Goal: Information Seeking & Learning: Learn about a topic

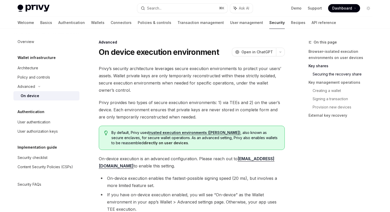
scroll to position [783, 0]
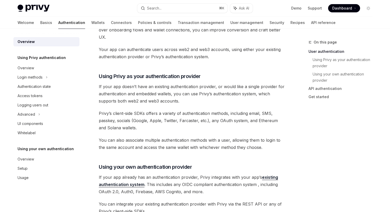
scroll to position [136, 0]
click at [25, 79] on div "Login methods" at bounding box center [30, 77] width 25 height 6
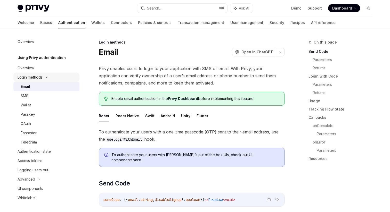
click at [37, 77] on div "Login methods" at bounding box center [30, 77] width 25 height 6
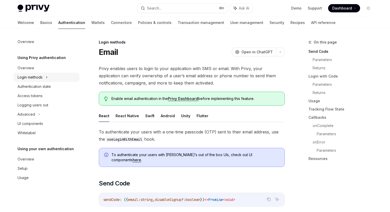
click at [41, 77] on div "Login methods" at bounding box center [30, 77] width 25 height 6
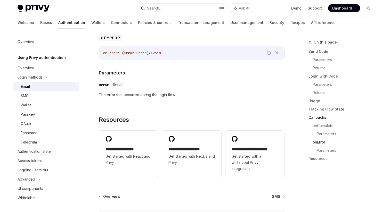
scroll to position [1018, 0]
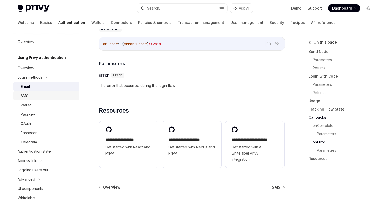
click at [35, 98] on div "SMS" at bounding box center [49, 96] width 56 height 6
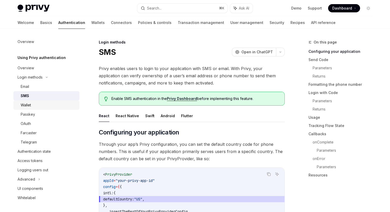
click at [34, 105] on div "Wallet" at bounding box center [49, 105] width 56 height 6
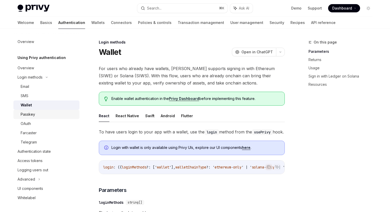
click at [38, 112] on div "Passkey" at bounding box center [49, 114] width 56 height 6
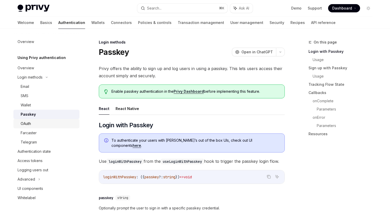
click at [38, 125] on div "OAuth" at bounding box center [49, 124] width 56 height 6
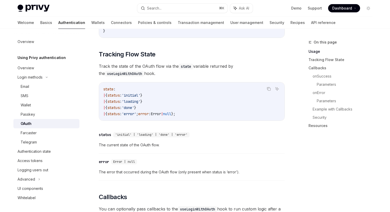
scroll to position [476, 0]
click at [34, 149] on div "Authentication state" at bounding box center [34, 151] width 33 height 6
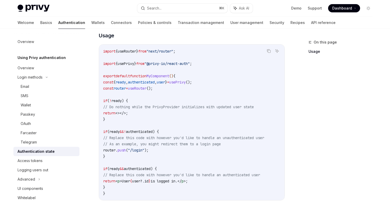
scroll to position [161, 0]
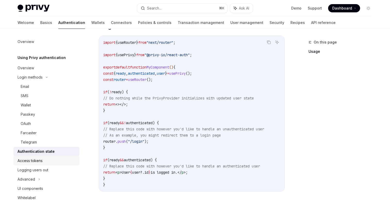
click at [34, 162] on div "Access tokens" at bounding box center [30, 161] width 25 height 6
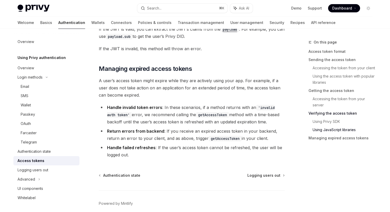
scroll to position [1357, 0]
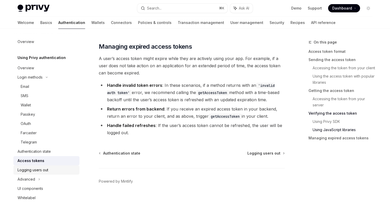
click at [36, 166] on link "Logging users out" at bounding box center [46, 169] width 66 height 9
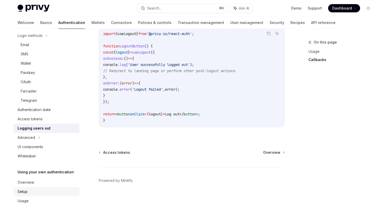
scroll to position [46, 0]
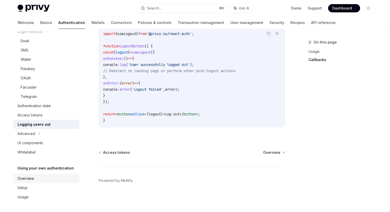
click at [33, 179] on div "Overview" at bounding box center [26, 179] width 16 height 6
type textarea "*"
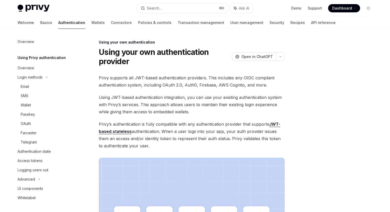
click at [117, 131] on link "stateless" at bounding box center [122, 131] width 19 height 5
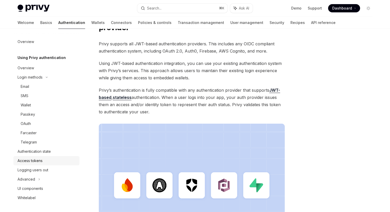
scroll to position [32, 0]
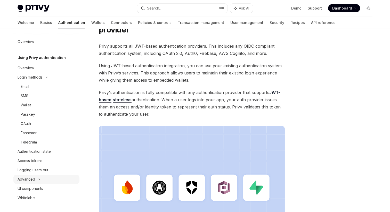
click at [30, 177] on div "Advanced" at bounding box center [27, 179] width 18 height 6
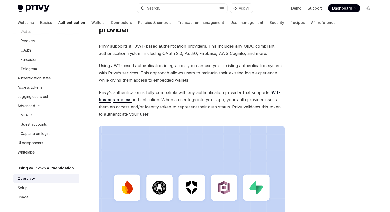
scroll to position [33, 0]
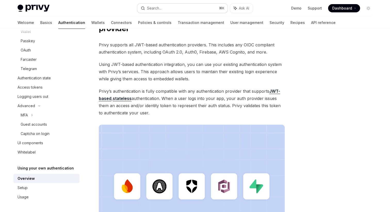
click at [152, 8] on div "Search..." at bounding box center [154, 8] width 14 height 6
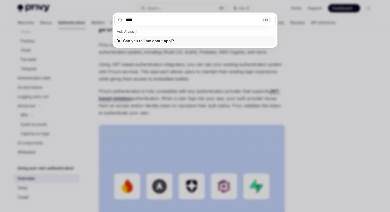
type input "*****"
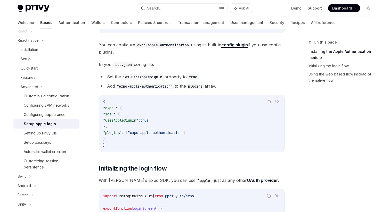
scroll to position [138, 0]
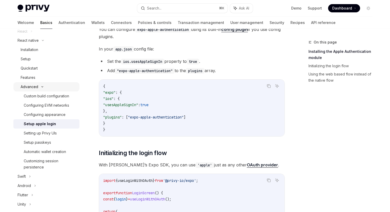
click at [36, 87] on div "Advanced" at bounding box center [30, 87] width 18 height 6
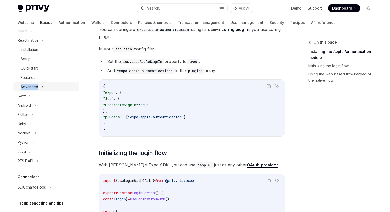
click at [36, 87] on div "Advanced" at bounding box center [30, 87] width 18 height 6
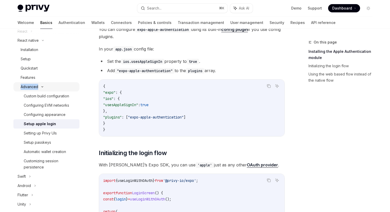
click at [35, 86] on div "Advanced" at bounding box center [30, 87] width 18 height 6
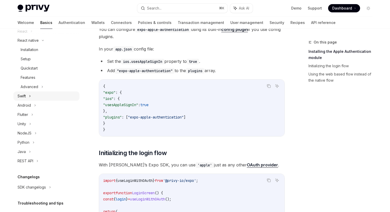
click at [27, 95] on div "Swift" at bounding box center [46, 96] width 66 height 9
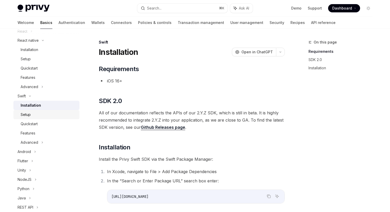
click at [30, 114] on div "Setup" at bounding box center [26, 115] width 10 height 6
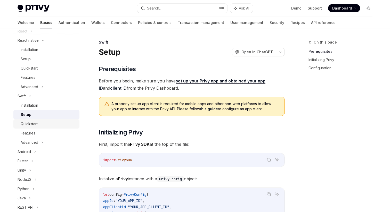
click at [32, 125] on div "Quickstart" at bounding box center [29, 124] width 17 height 6
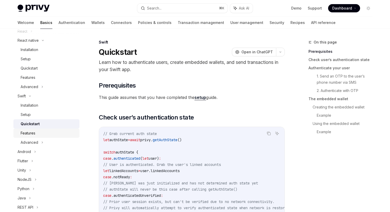
click at [35, 134] on div "Features" at bounding box center [28, 133] width 15 height 6
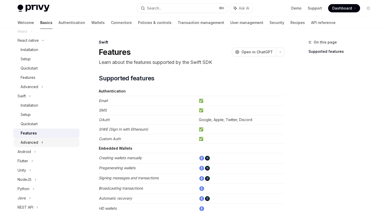
click at [33, 140] on div "Advanced" at bounding box center [30, 142] width 18 height 6
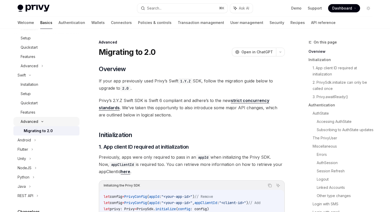
scroll to position [95, 0]
click at [32, 113] on div "Features" at bounding box center [28, 112] width 15 height 6
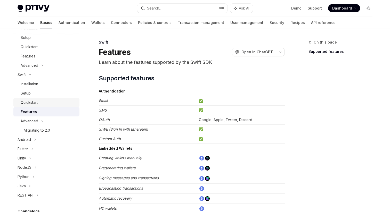
click at [31, 104] on div "Quickstart" at bounding box center [29, 103] width 17 height 6
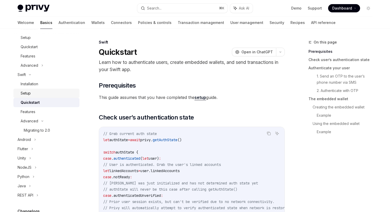
click at [32, 94] on div "Setup" at bounding box center [49, 93] width 56 height 6
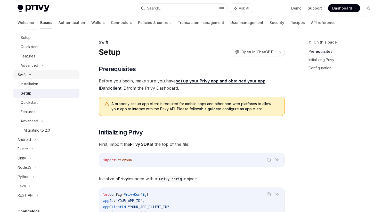
click at [25, 74] on div "Swift" at bounding box center [22, 75] width 8 height 6
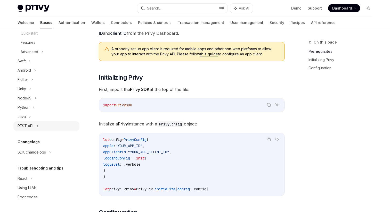
scroll to position [59, 0]
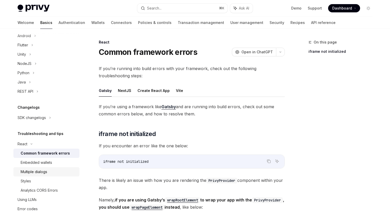
scroll to position [155, 0]
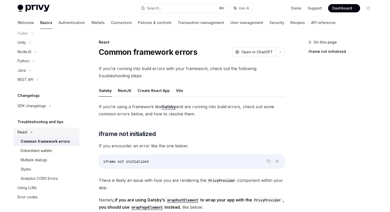
click at [30, 133] on icon at bounding box center [31, 132] width 6 height 2
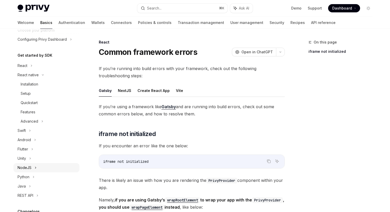
scroll to position [33, 0]
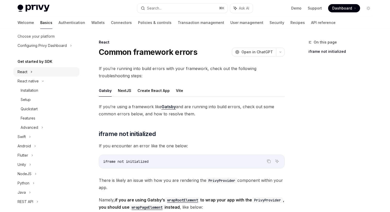
click at [29, 72] on div "React" at bounding box center [46, 71] width 66 height 9
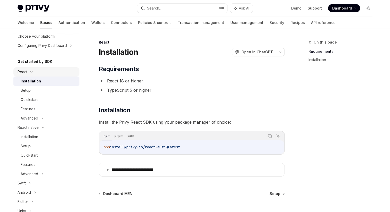
click at [30, 72] on icon at bounding box center [31, 72] width 6 height 2
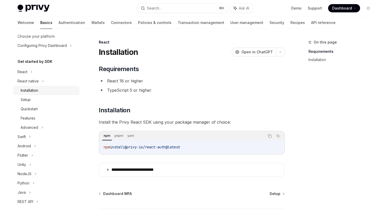
click at [30, 93] on div "Installation" at bounding box center [30, 90] width 18 height 6
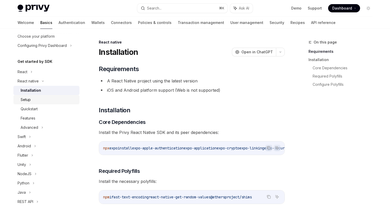
click at [32, 103] on div "Setup" at bounding box center [49, 100] width 56 height 6
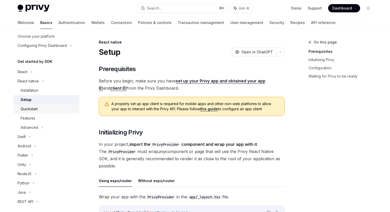
click at [33, 109] on div "Quickstart" at bounding box center [29, 109] width 17 height 6
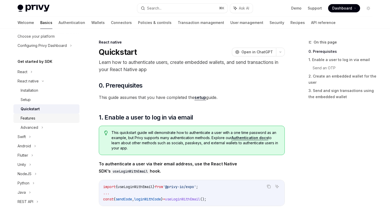
click at [36, 116] on div "Features" at bounding box center [49, 118] width 56 height 6
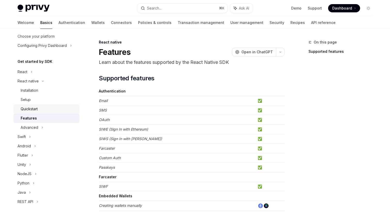
click at [35, 109] on div "Quickstart" at bounding box center [29, 109] width 17 height 6
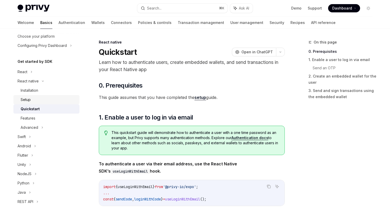
click at [27, 98] on div "Setup" at bounding box center [26, 100] width 10 height 6
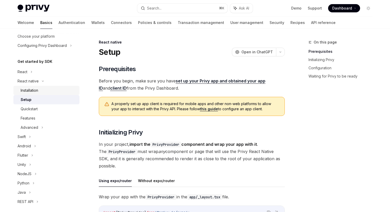
click at [34, 89] on div "Installation" at bounding box center [30, 90] width 18 height 6
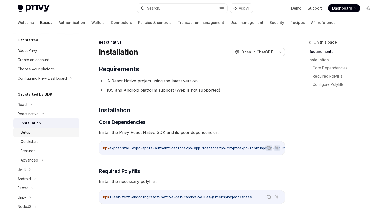
click at [31, 133] on div "Setup" at bounding box center [49, 132] width 56 height 6
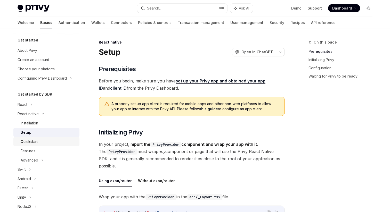
click at [35, 143] on div "Quickstart" at bounding box center [29, 142] width 17 height 6
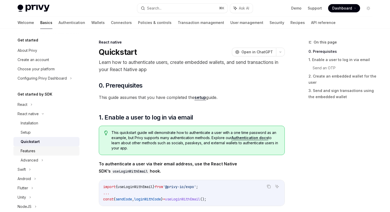
click at [39, 153] on div "Features" at bounding box center [49, 151] width 56 height 6
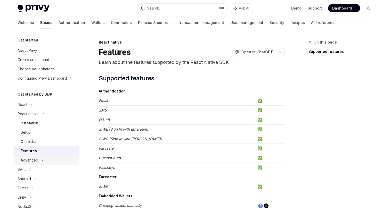
click at [40, 159] on div "Advanced" at bounding box center [46, 160] width 66 height 9
type textarea "*"
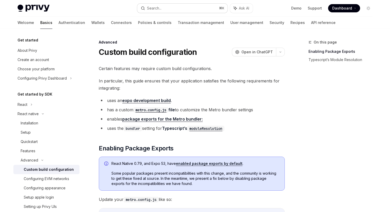
click at [160, 8] on div "Search..." at bounding box center [154, 8] width 14 height 6
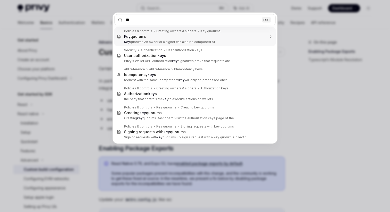
type input "*"
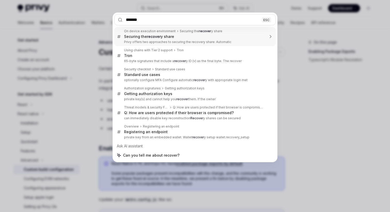
type input "********"
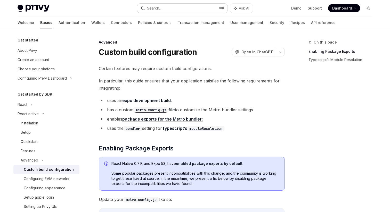
type textarea "*"
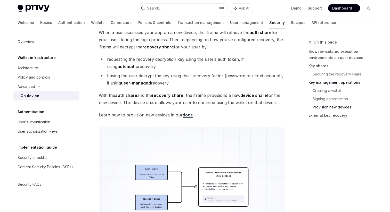
scroll to position [1243, 0]
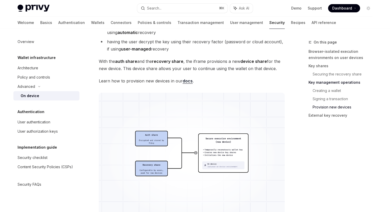
click at [187, 81] on link "docs" at bounding box center [188, 80] width 10 height 5
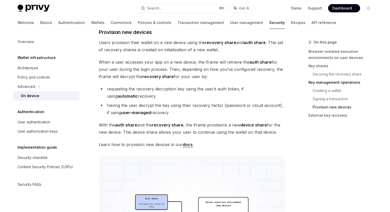
scroll to position [1179, 0]
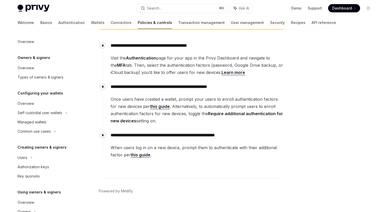
scroll to position [152, 0]
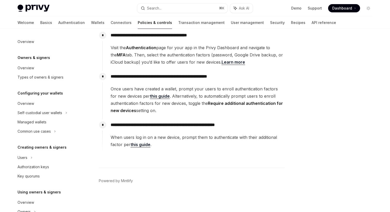
click at [150, 96] on link "this guide" at bounding box center [160, 96] width 20 height 5
click at [147, 145] on link "this guide" at bounding box center [140, 144] width 20 height 5
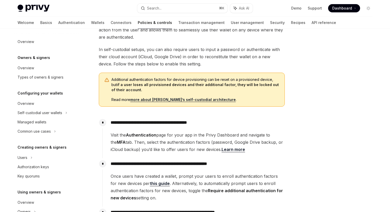
scroll to position [61, 0]
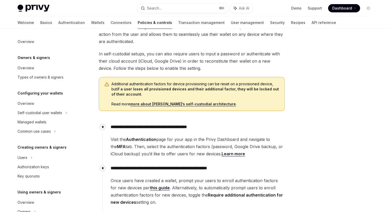
click at [157, 104] on link "more about Privy’s self-custodial architecture" at bounding box center [182, 104] width 105 height 5
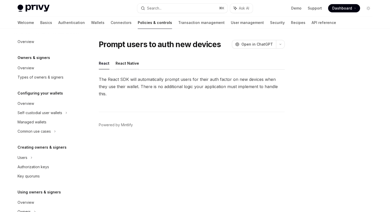
click at [127, 60] on button "React Native" at bounding box center [126, 63] width 23 height 12
type textarea "*"
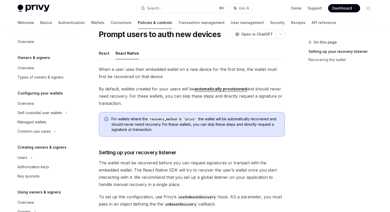
scroll to position [9, 0]
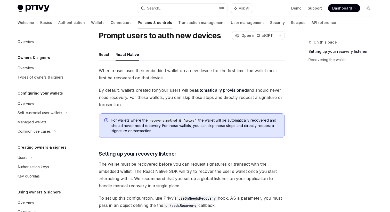
click at [213, 90] on link "automatically provisioned" at bounding box center [220, 90] width 53 height 5
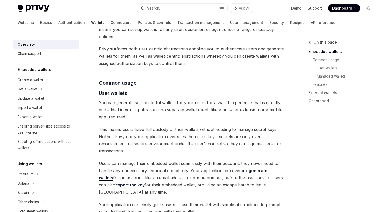
scroll to position [302, 0]
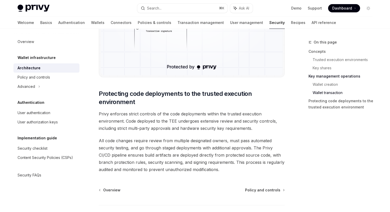
scroll to position [1088, 0]
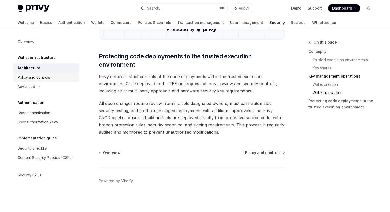
click at [27, 78] on div "Policy and controls" at bounding box center [34, 77] width 32 height 6
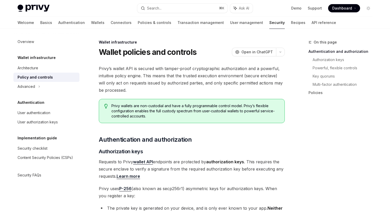
click at [32, 94] on div "Overview Wallet infrastructure Architecture Policy and controls Advanced Authen…" at bounding box center [46, 108] width 66 height 143
click at [31, 90] on div "Advanced" at bounding box center [46, 86] width 66 height 9
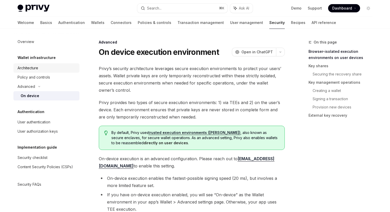
click at [32, 67] on div "Architecture" at bounding box center [28, 68] width 21 height 6
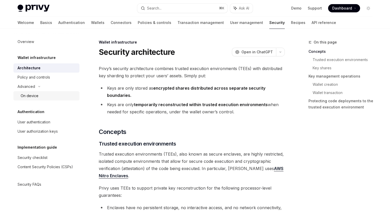
click at [36, 97] on div "On device" at bounding box center [30, 96] width 18 height 6
type textarea "*"
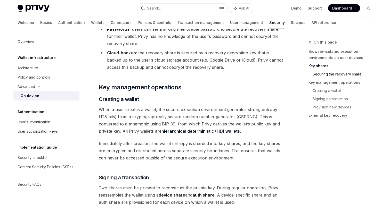
scroll to position [769, 0]
click at [162, 132] on link "hierarchical deterministic (HD) wallets" at bounding box center [200, 130] width 78 height 5
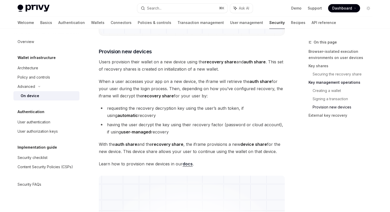
scroll to position [900, 0]
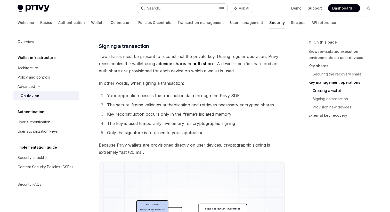
click at [153, 9] on div "Search..." at bounding box center [154, 8] width 14 height 6
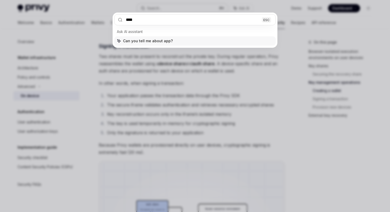
type input "*****"
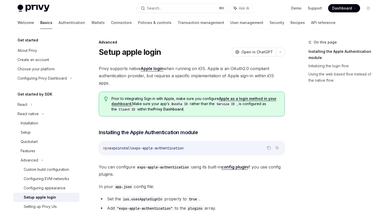
click at [227, 98] on link "Apple as a login method in your dashboard." at bounding box center [193, 101] width 165 height 10
type textarea "*"
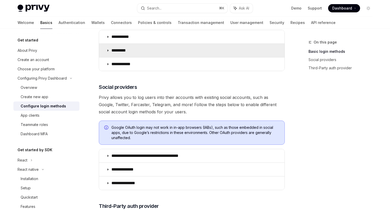
scroll to position [116, 0]
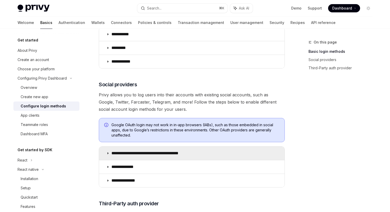
click at [107, 153] on icon at bounding box center [107, 153] width 3 height 3
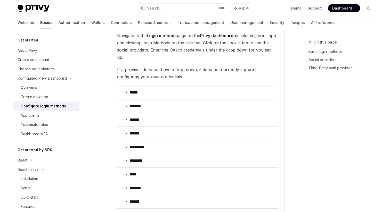
scroll to position [588, 0]
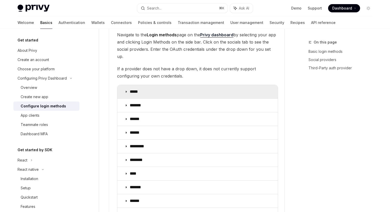
click at [125, 90] on icon at bounding box center [126, 91] width 3 height 3
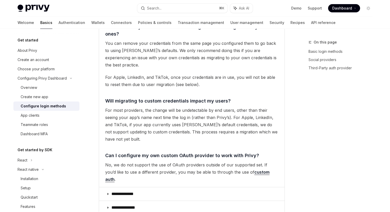
scroll to position [1326, 0]
click at [246, 169] on link "custom auth" at bounding box center [187, 175] width 164 height 13
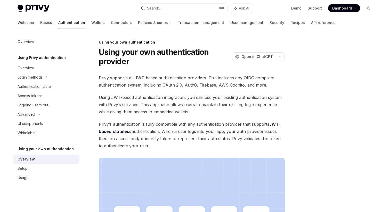
click at [106, 132] on link "JWT-based" at bounding box center [189, 128] width 181 height 13
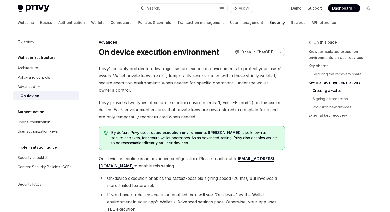
scroll to position [736, 0]
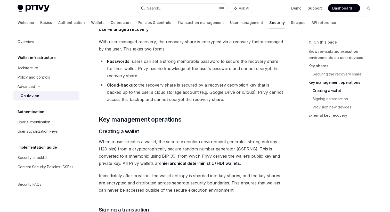
click at [188, 151] on span "When a user creates a wallet, the secure execution environment generates strong…" at bounding box center [192, 152] width 186 height 29
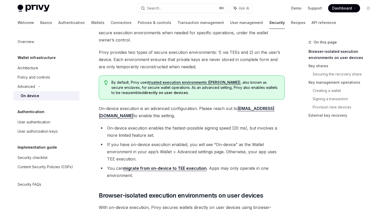
scroll to position [0, 0]
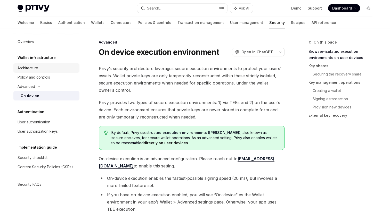
click at [37, 69] on div "Architecture" at bounding box center [28, 68] width 21 height 6
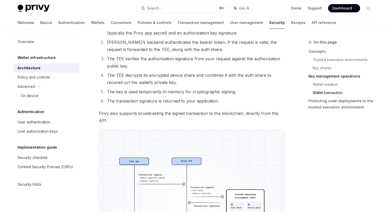
scroll to position [818, 0]
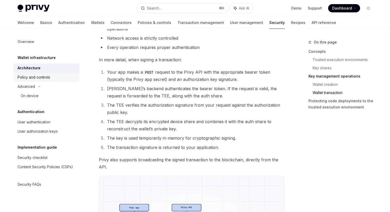
click at [47, 76] on div "Policy and controls" at bounding box center [34, 77] width 32 height 6
type textarea "*"
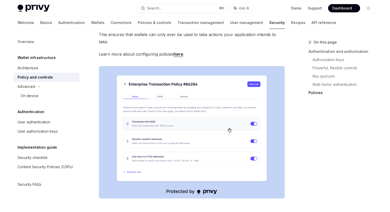
scroll to position [679, 0]
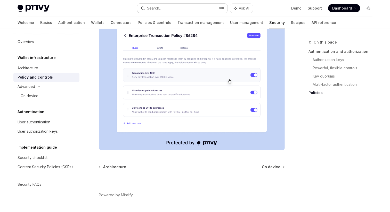
click at [154, 8] on div "Search..." at bounding box center [154, 8] width 14 height 6
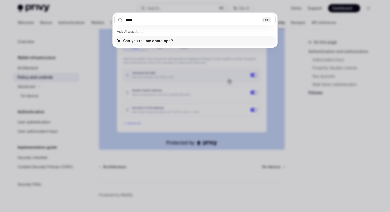
type input "*****"
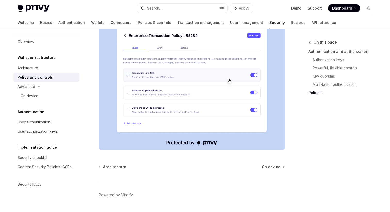
type textarea "*"
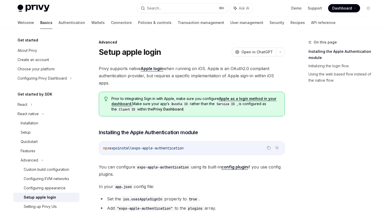
scroll to position [3, 0]
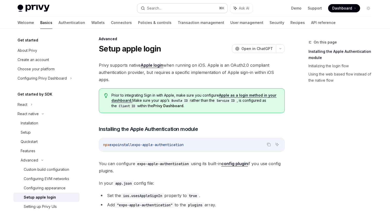
click at [158, 10] on div "Search..." at bounding box center [154, 8] width 14 height 6
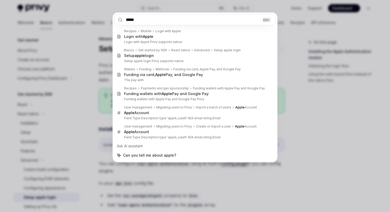
click at [140, 20] on input "*****" at bounding box center [194, 19] width 161 height 11
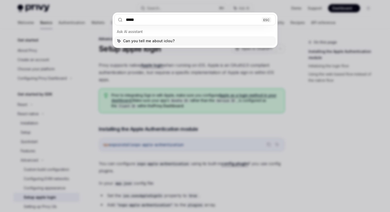
type input "******"
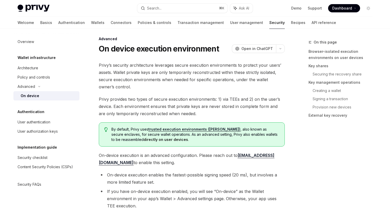
scroll to position [637, 0]
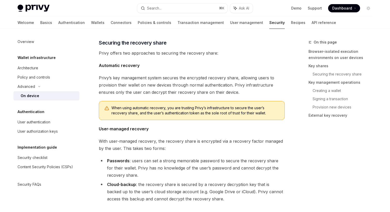
type textarea "*"
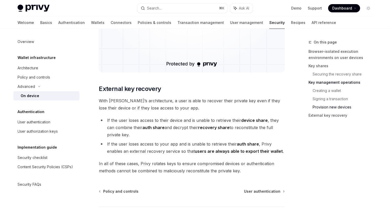
scroll to position [1415, 0]
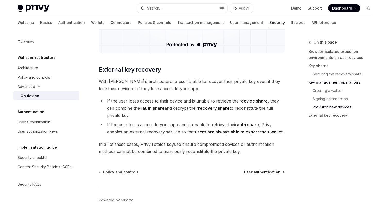
click at [254, 172] on span "User authentication" at bounding box center [262, 172] width 36 height 5
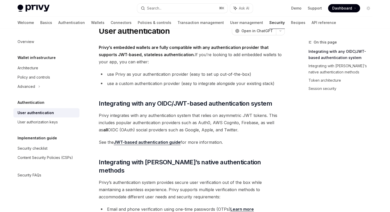
scroll to position [21, 0]
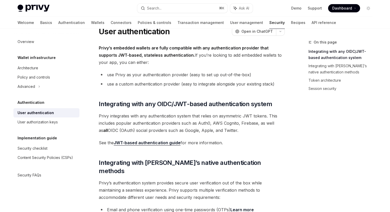
click at [160, 142] on link "JWT-based authentication guide" at bounding box center [147, 142] width 67 height 5
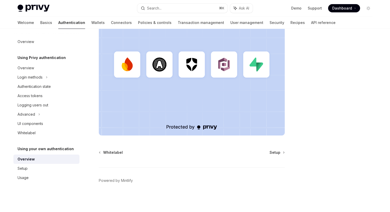
type textarea "*"
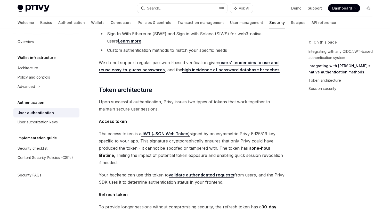
scroll to position [223, 0]
